Goal: Task Accomplishment & Management: Use online tool/utility

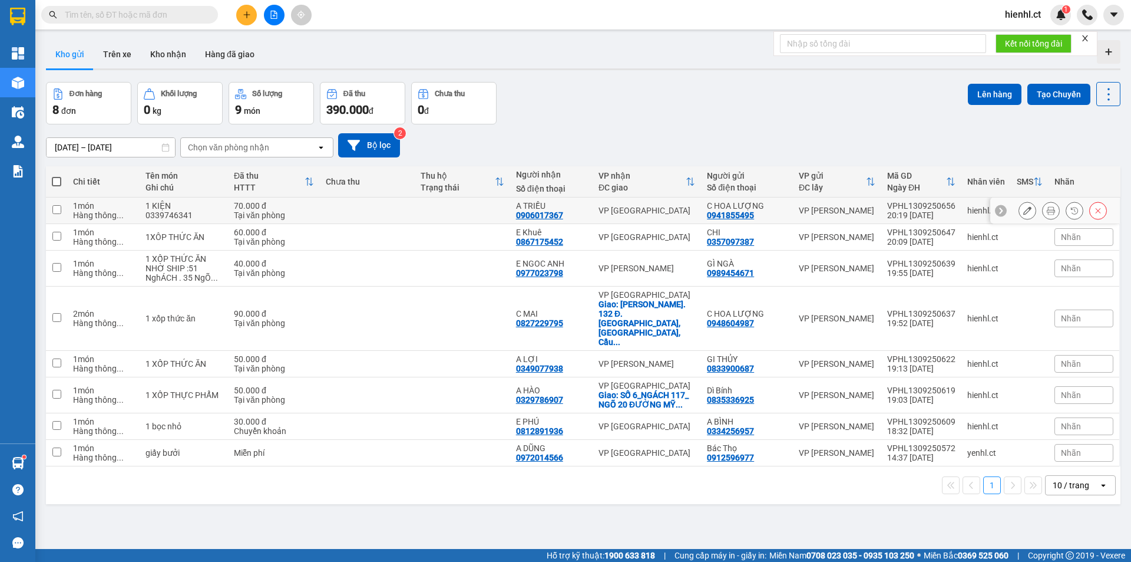
click at [57, 210] on input "checkbox" at bounding box center [56, 209] width 9 height 9
checkbox input "true"
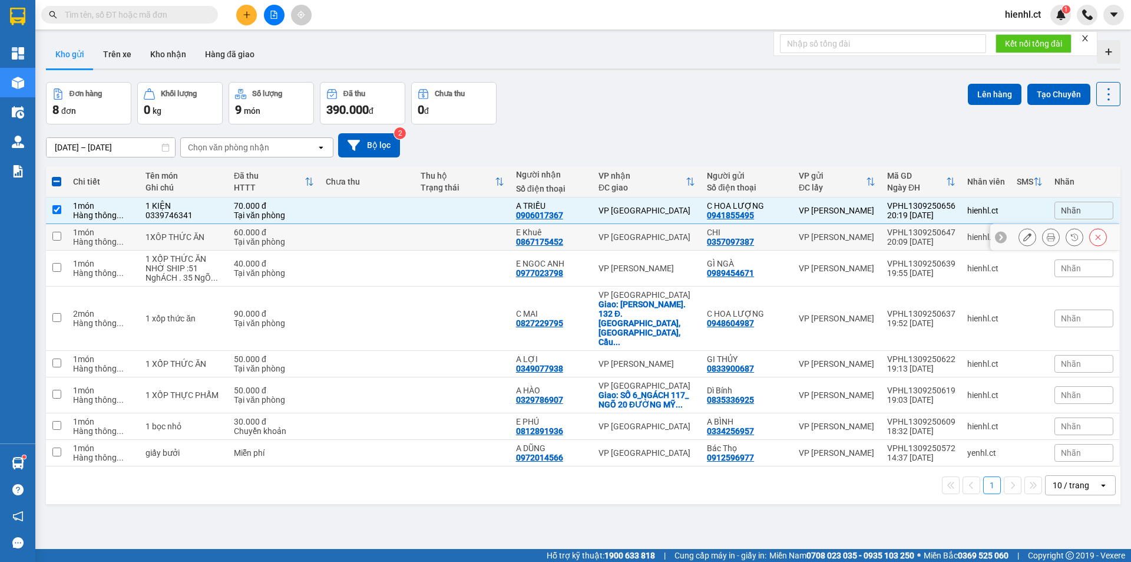
click at [57, 236] on input "checkbox" at bounding box center [56, 236] width 9 height 9
checkbox input "true"
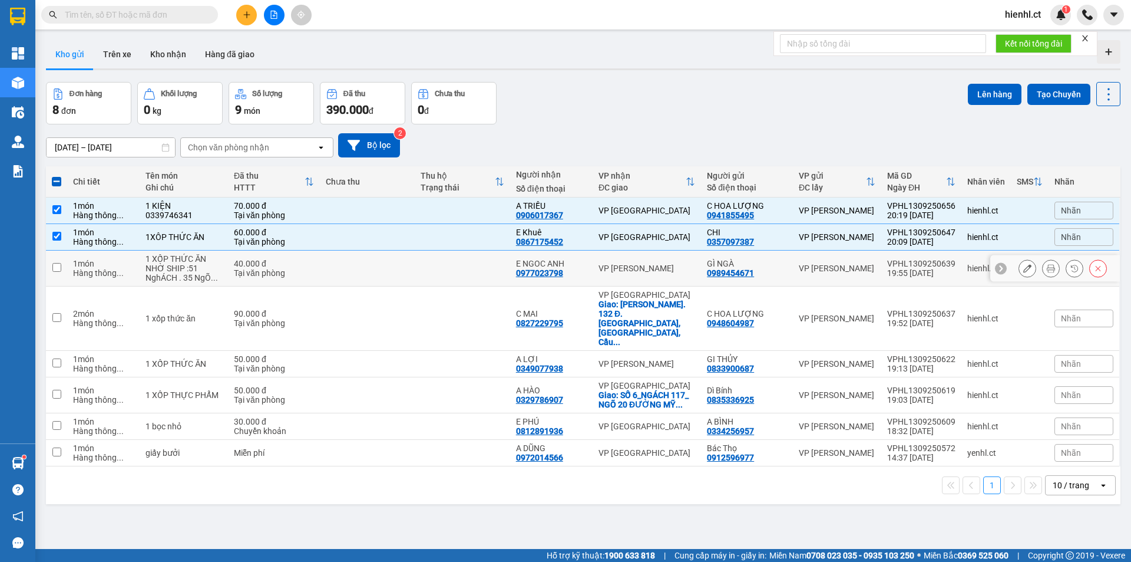
click at [55, 266] on input "checkbox" at bounding box center [56, 267] width 9 height 9
checkbox input "true"
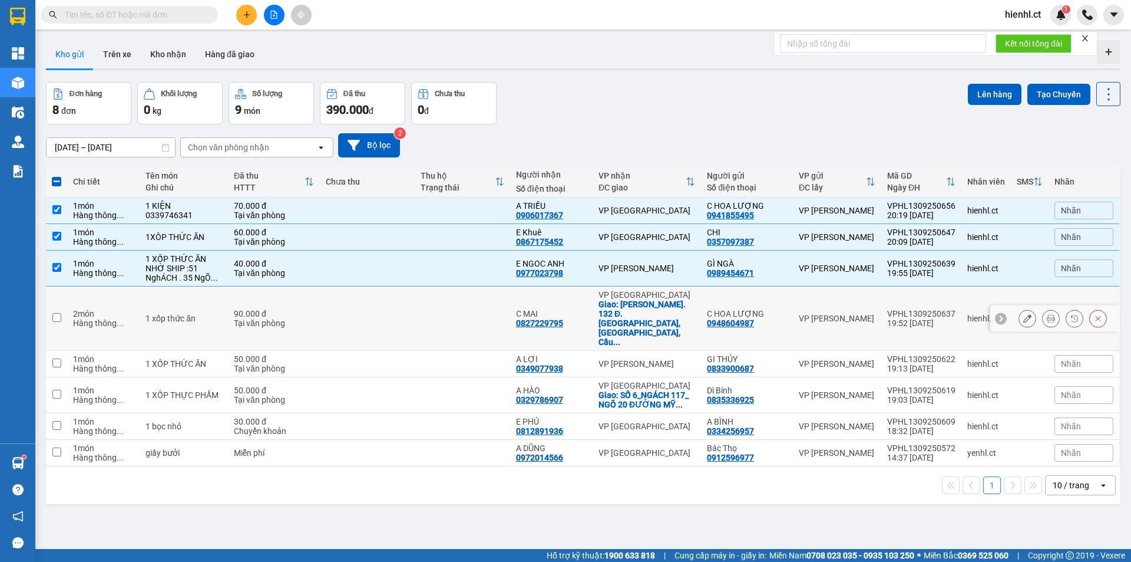
click at [55, 313] on input "checkbox" at bounding box center [56, 317] width 9 height 9
checkbox input "true"
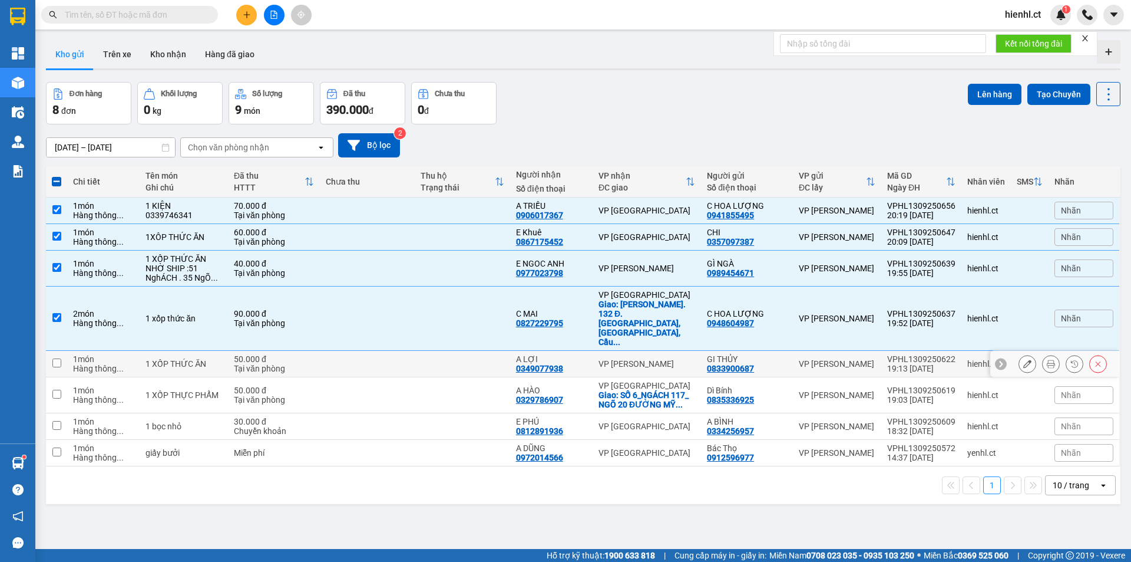
click at [53, 358] on input "checkbox" at bounding box center [56, 362] width 9 height 9
checkbox input "true"
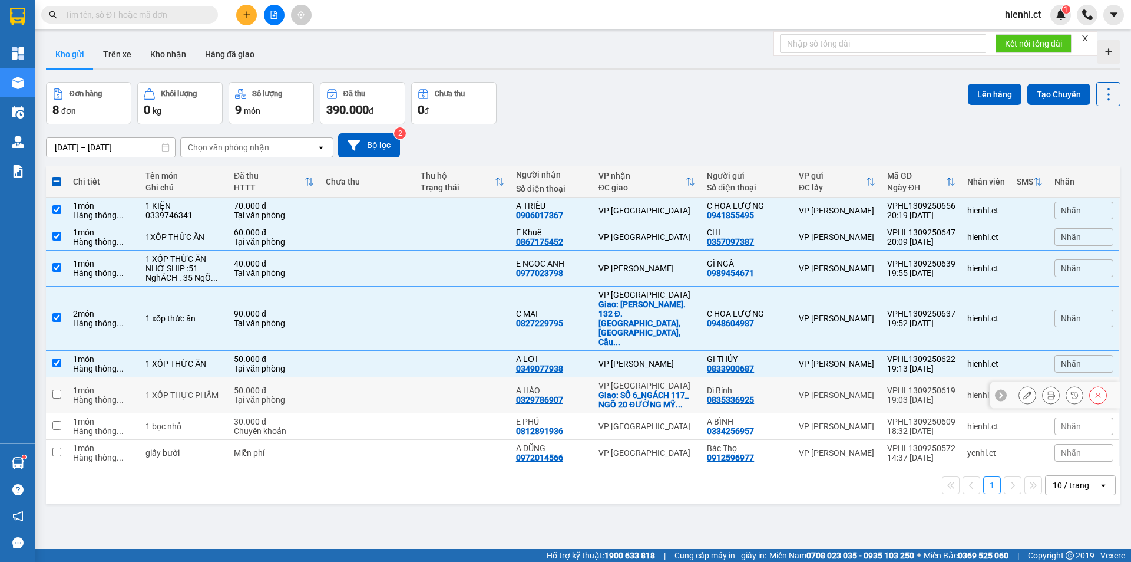
click at [53, 390] on input "checkbox" at bounding box center [56, 394] width 9 height 9
checkbox input "true"
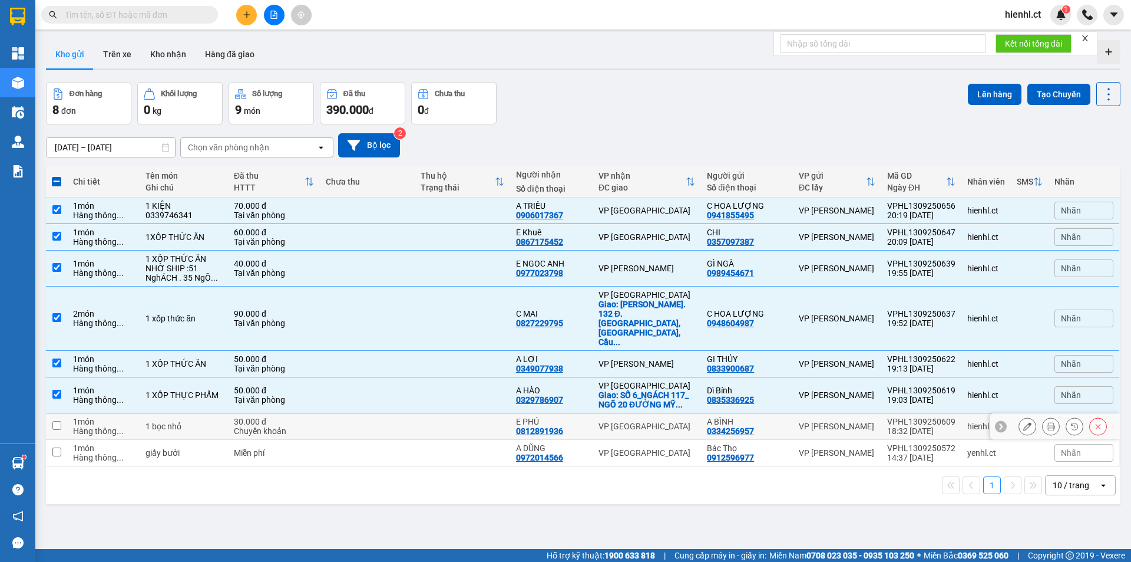
click at [55, 421] on input "checkbox" at bounding box center [56, 425] width 9 height 9
checkbox input "true"
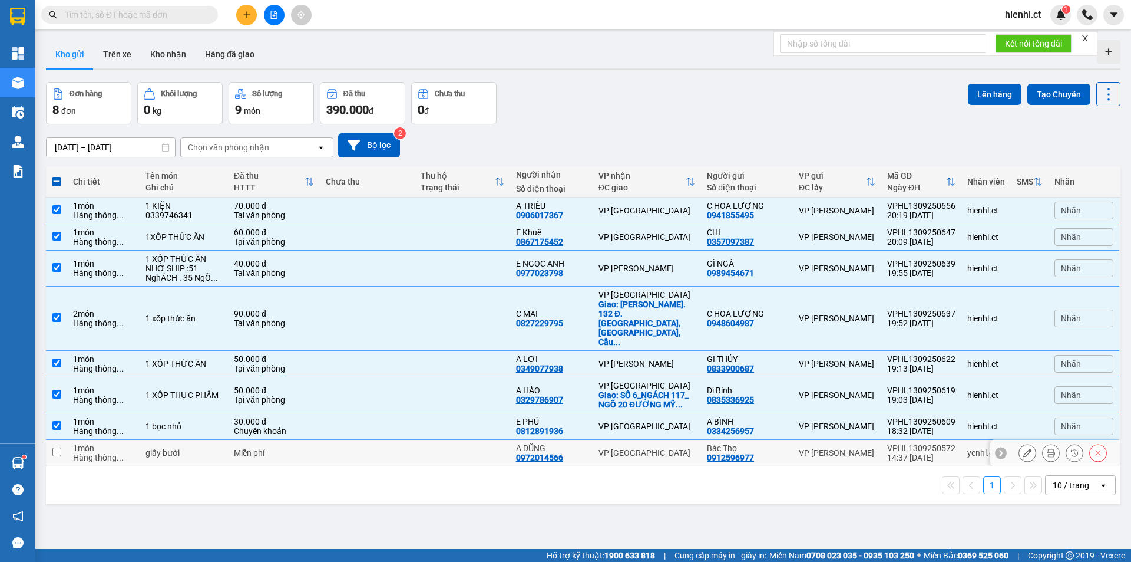
click at [54, 447] on input "checkbox" at bounding box center [56, 451] width 9 height 9
checkbox input "true"
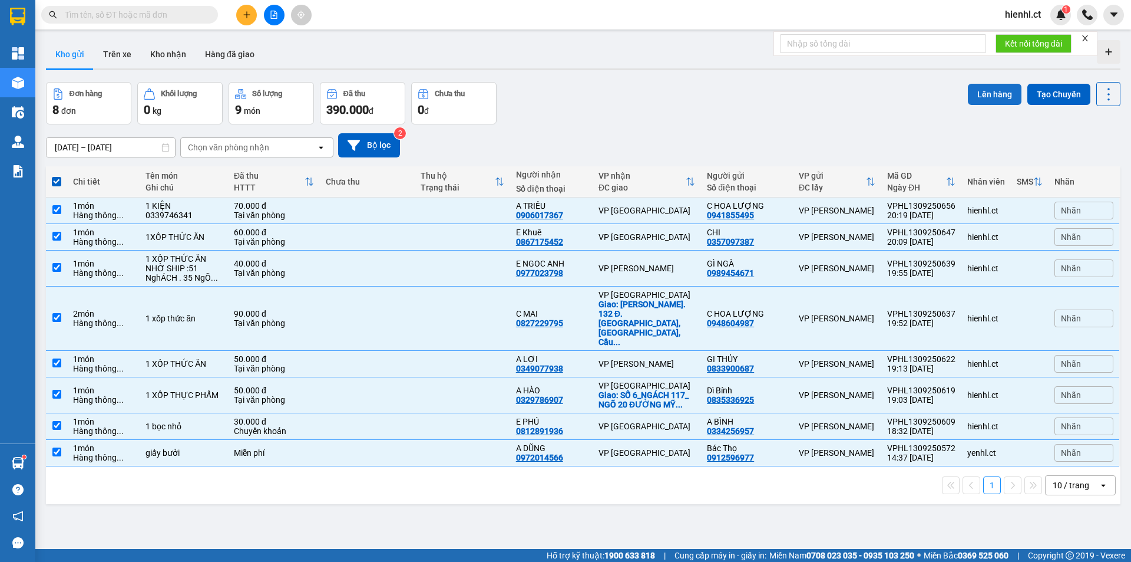
click at [981, 93] on button "Lên hàng" at bounding box center [995, 94] width 54 height 21
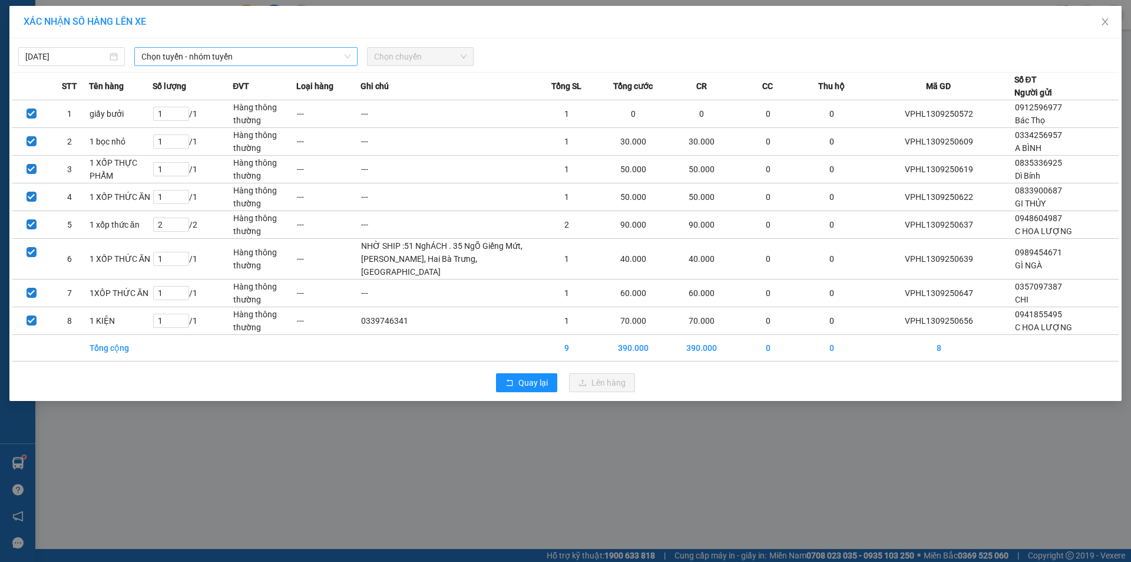
click at [298, 61] on span "Chọn tuyến - nhóm tuyến" at bounding box center [245, 57] width 209 height 18
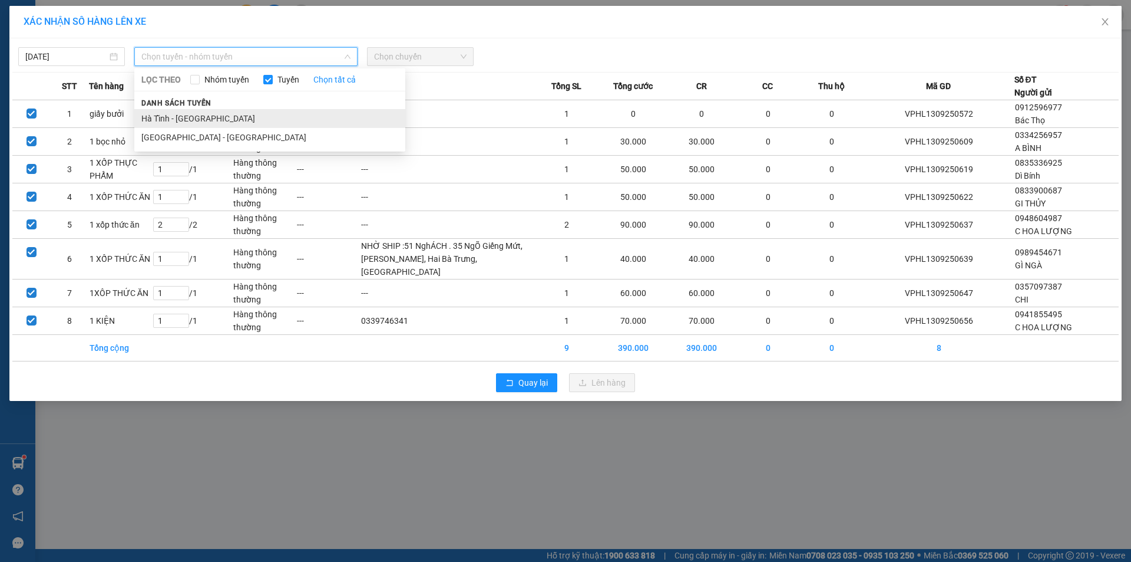
click at [240, 119] on li "Hà Tĩnh - [GEOGRAPHIC_DATA]" at bounding box center [269, 118] width 271 height 19
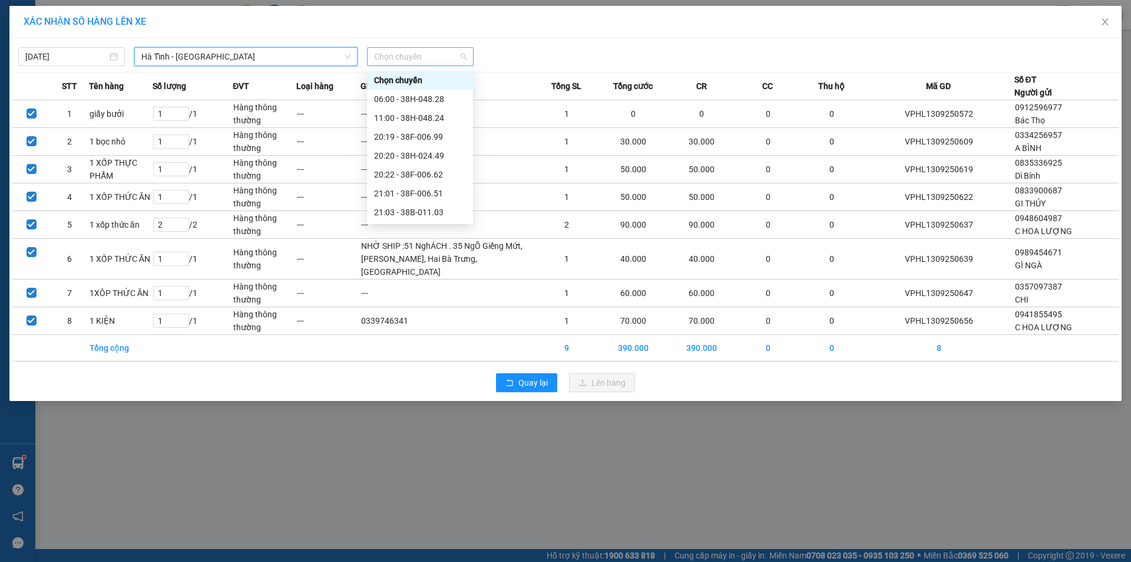
click at [397, 54] on span "Chọn chuyến" at bounding box center [420, 57] width 93 height 18
click at [436, 135] on div "20:19 - 38F-006.99" at bounding box center [420, 136] width 92 height 13
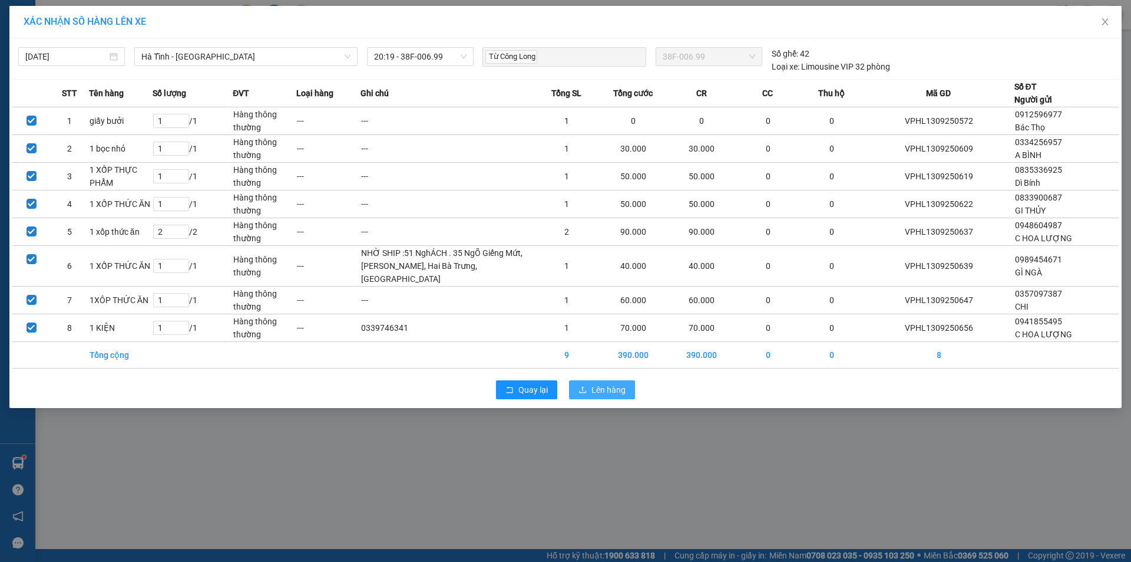
click at [604, 384] on span "Lên hàng" at bounding box center [609, 389] width 34 height 13
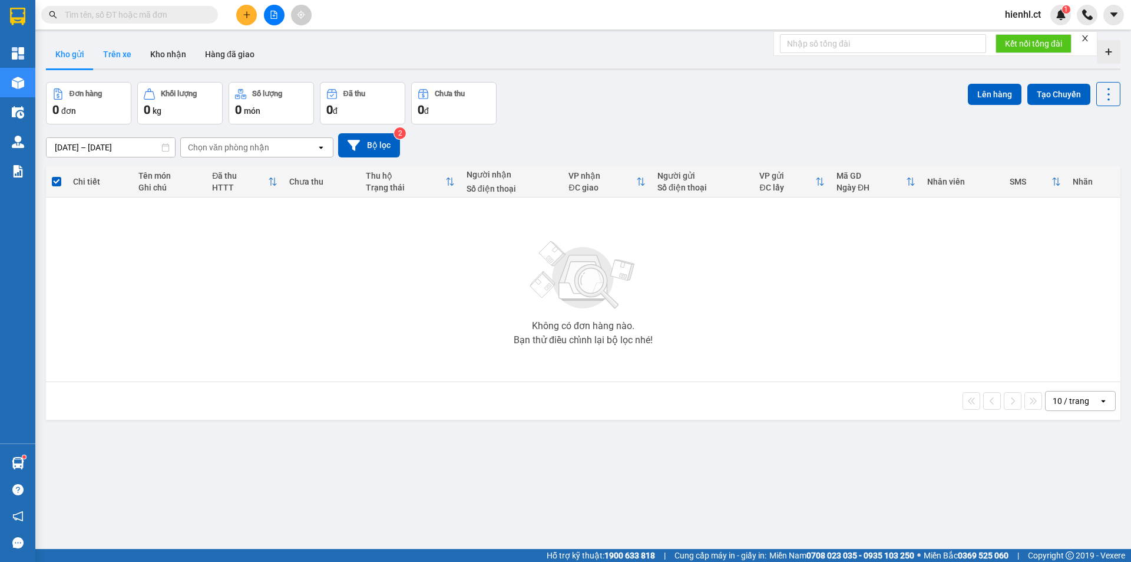
click at [111, 56] on button "Trên xe" at bounding box center [117, 54] width 47 height 28
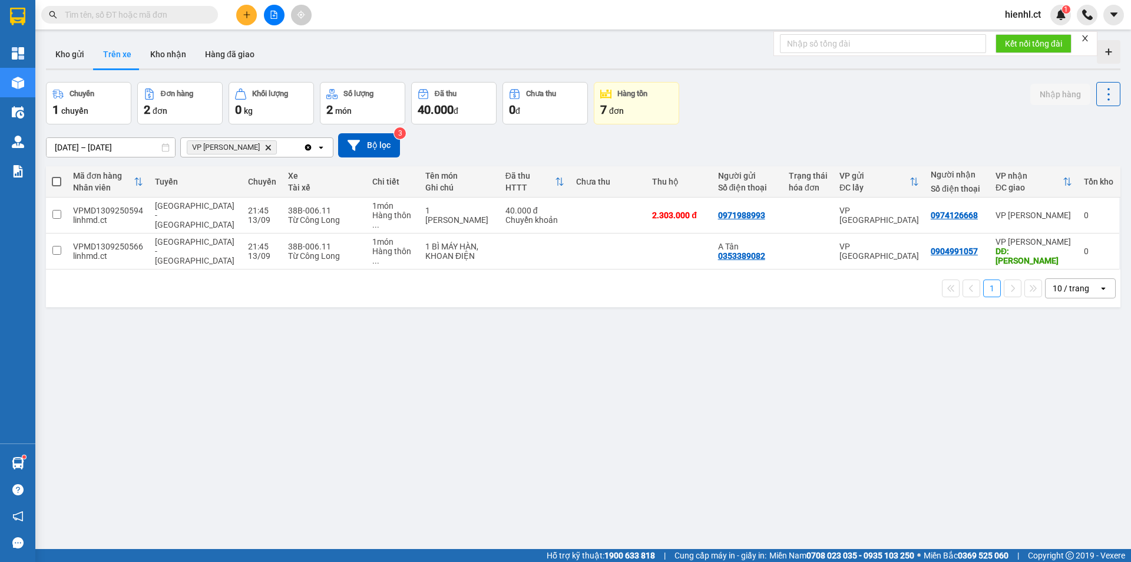
click at [266, 148] on icon "VP Hồng Lĩnh, close by backspace" at bounding box center [268, 146] width 5 height 5
